Goal: Find specific page/section: Find specific page/section

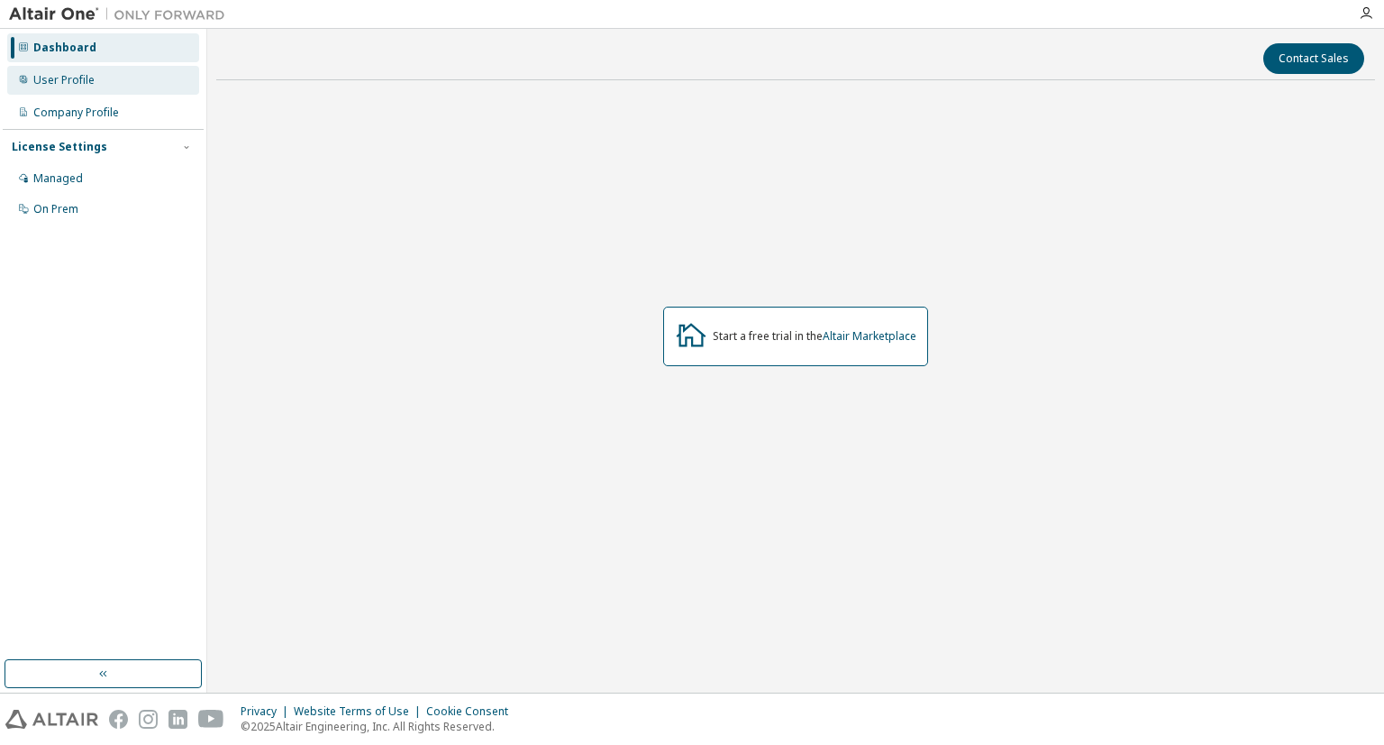
click at [79, 70] on div "User Profile" at bounding box center [103, 80] width 192 height 29
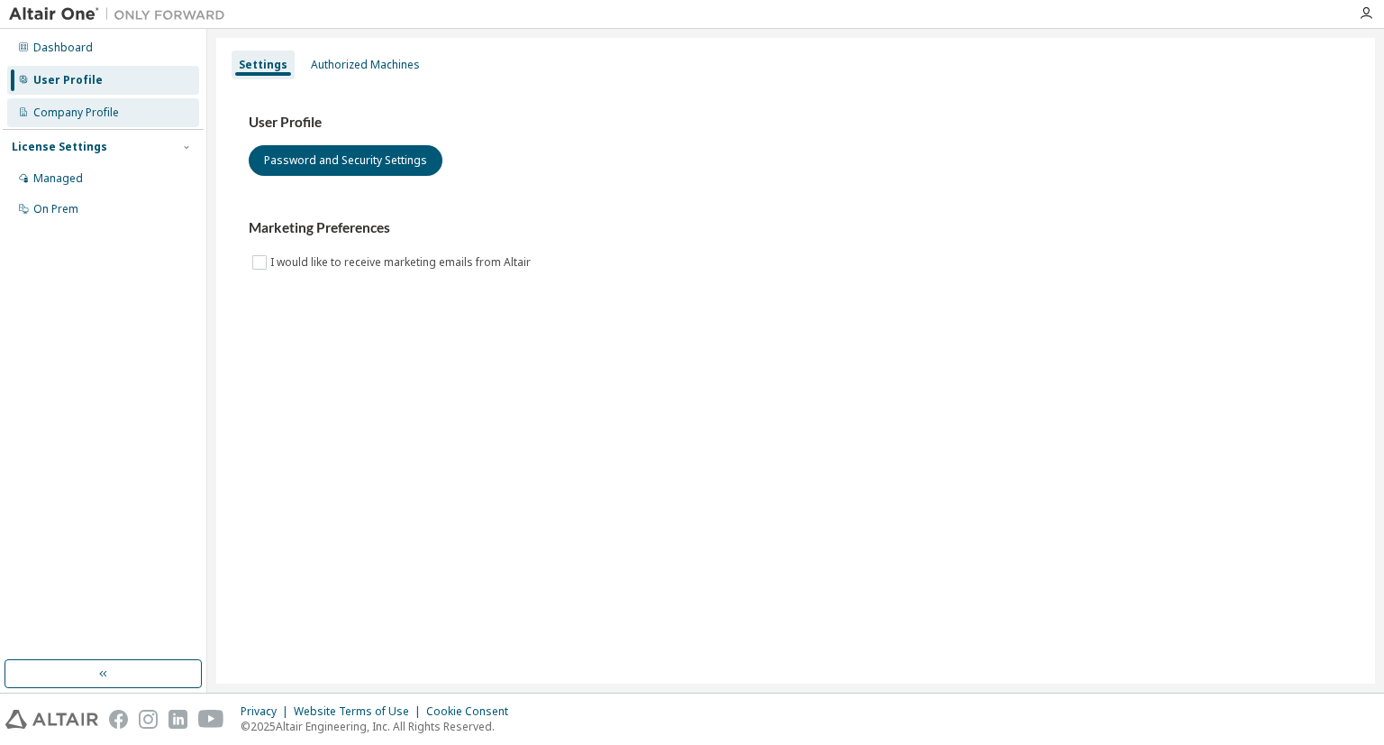
click at [67, 110] on div "Company Profile" at bounding box center [76, 112] width 86 height 14
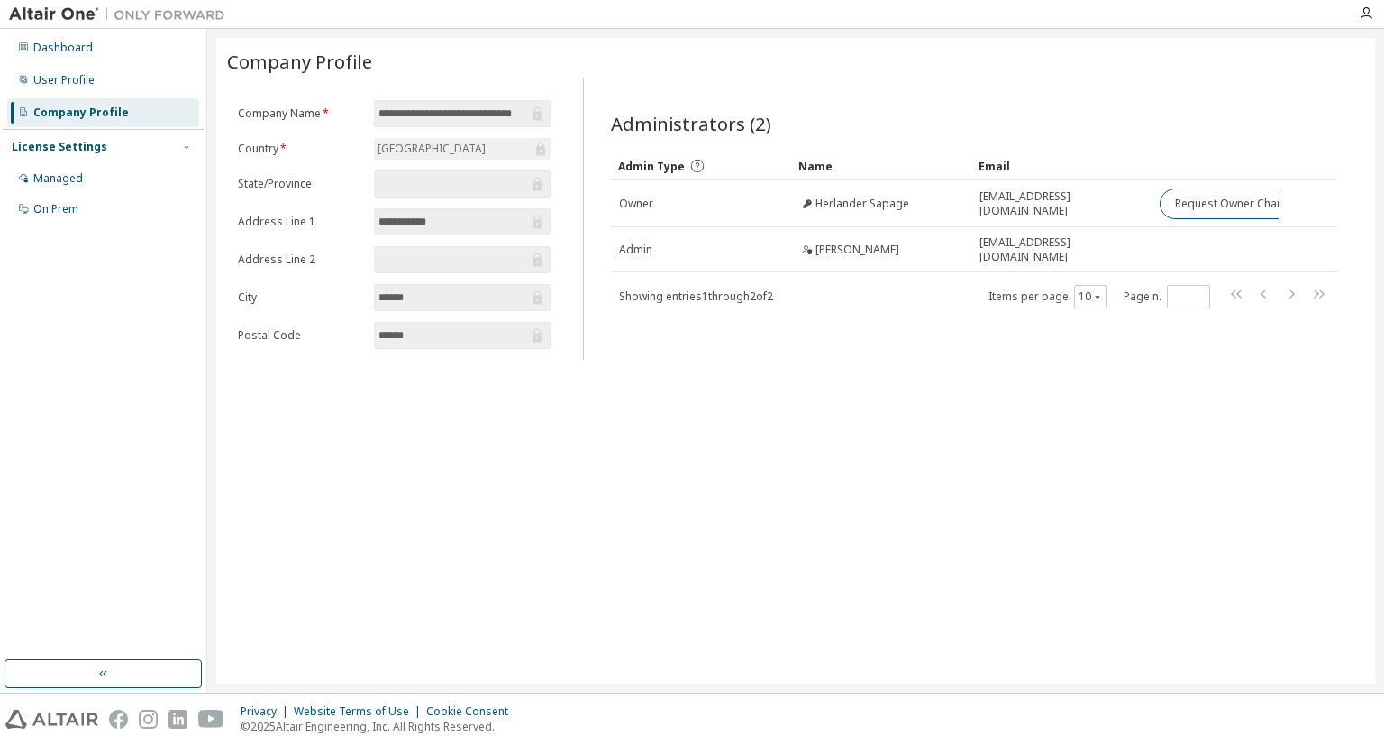
click at [58, 129] on div "License Settings Managed On Prem" at bounding box center [103, 177] width 201 height 96
click at [50, 174] on div "Managed" at bounding box center [58, 178] width 50 height 14
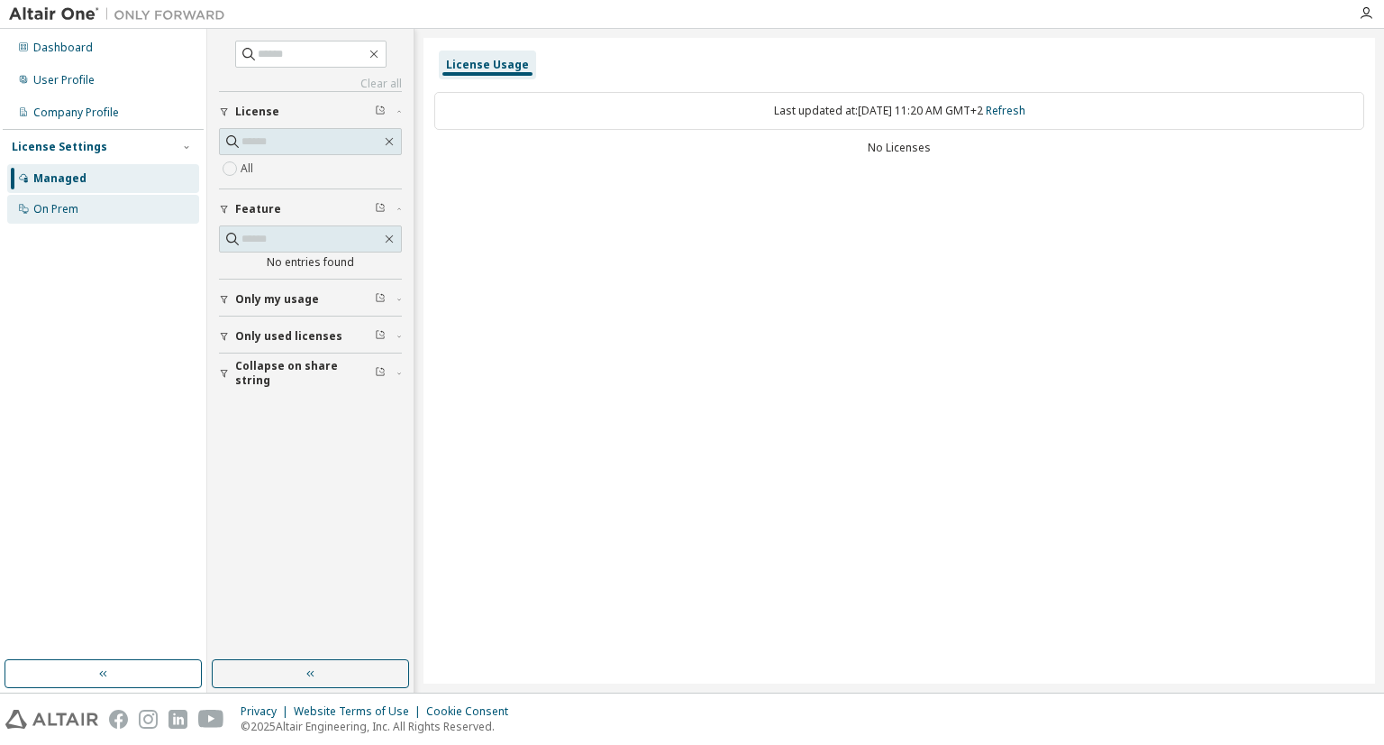
click at [56, 202] on div "On Prem" at bounding box center [55, 209] width 45 height 14
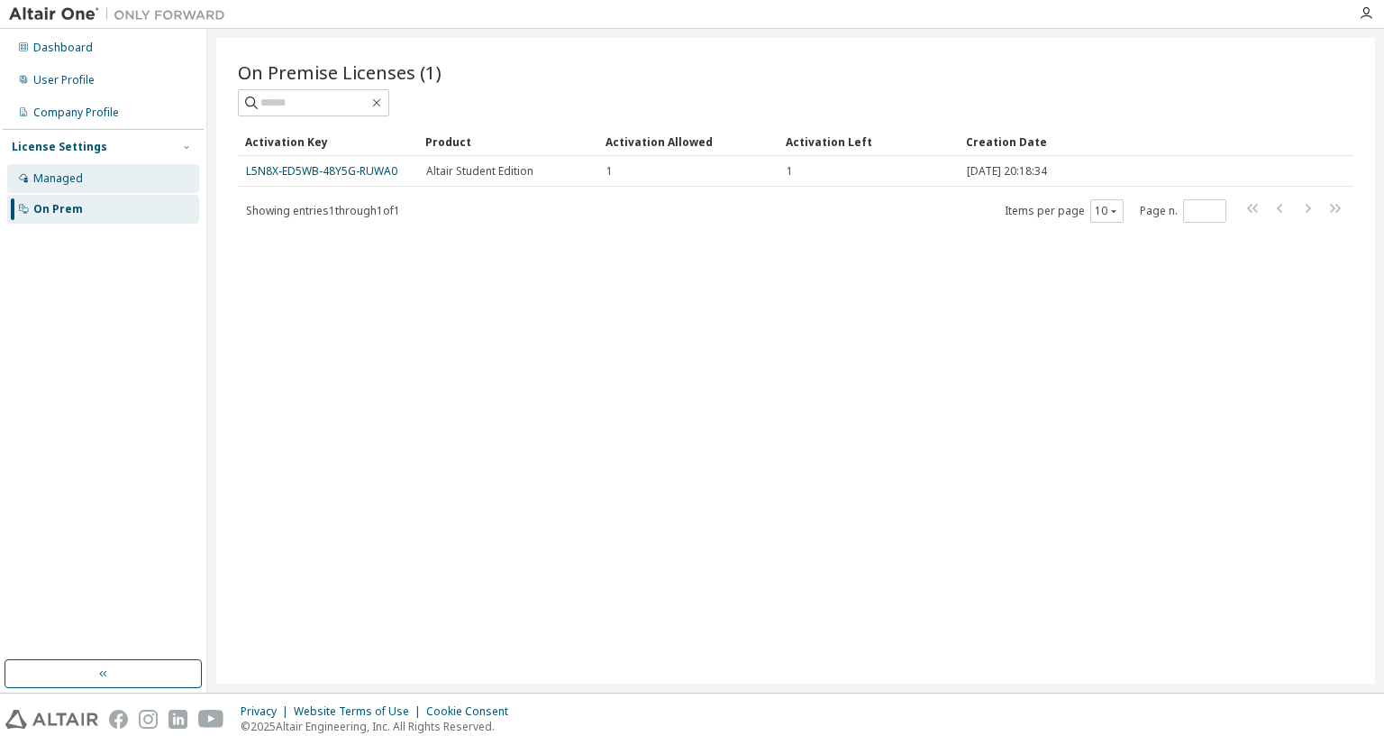
click at [83, 181] on div "Managed" at bounding box center [103, 178] width 192 height 29
